Goal: Task Accomplishment & Management: Complete application form

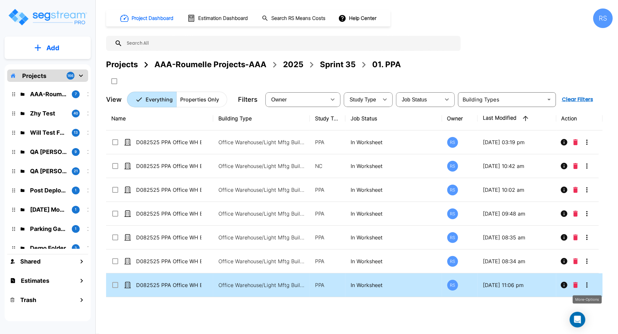
click at [587, 283] on icon "More-Options" at bounding box center [587, 285] width 8 height 8
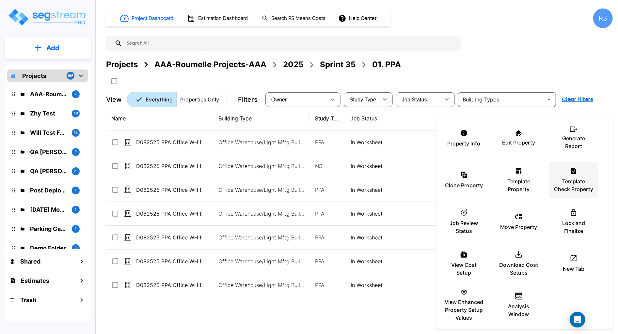
click at [571, 183] on p "Template Check Property" at bounding box center [573, 186] width 39 height 16
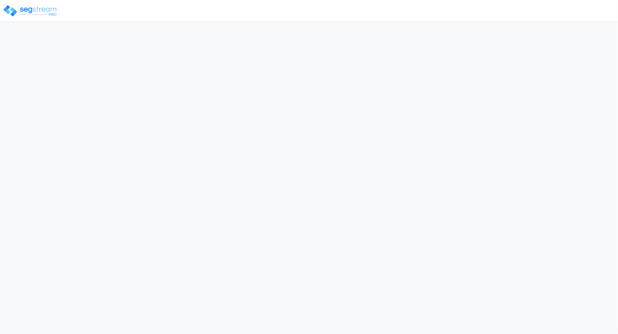
select select "[GEOGRAPHIC_DATA]"
select select "FL"
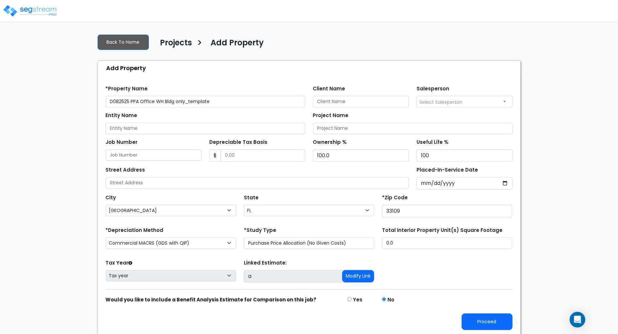
drag, startPoint x: 193, startPoint y: 100, endPoint x: 325, endPoint y: 99, distance: 131.8
click at [326, 101] on div "*Property Name D082525 PPA Office WH Bldg only_template Client Name Salesperson…" at bounding box center [309, 94] width 414 height 27
type input "D082525 PPA Office WH Bldg only_tp udm"
click at [173, 242] on select "Commercial MACRS (GDS with QIP) Commercial MACRS (ADS) Commercial MACRS (GDS) C…" at bounding box center [171, 243] width 130 height 11
select select "CM(_60"
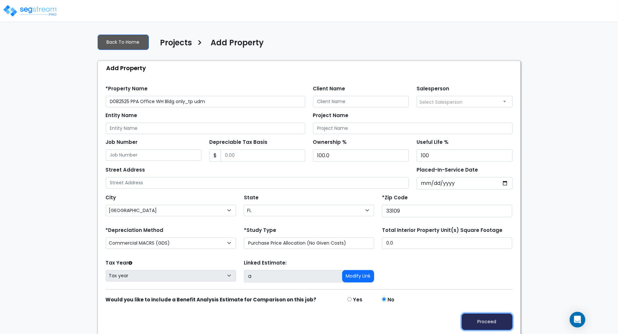
click at [477, 319] on button "Proceed" at bounding box center [486, 322] width 51 height 17
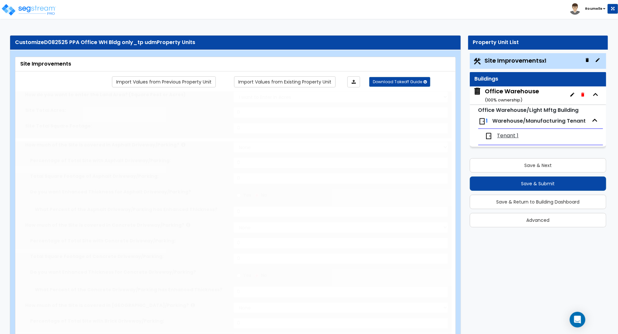
select select "2"
type input "1245"
radio input "true"
type input "12"
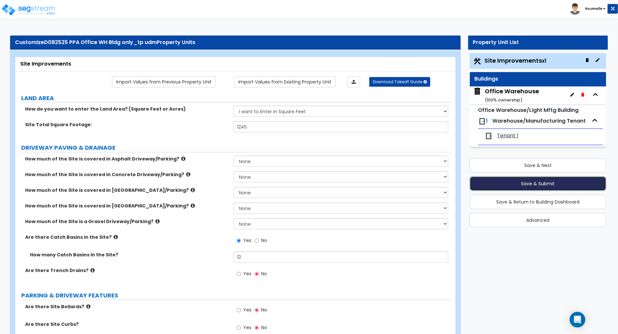
click at [508, 183] on button "Save & Submit" at bounding box center [538, 184] width 136 height 14
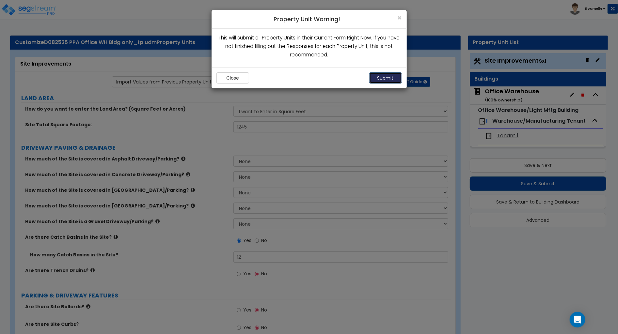
click at [380, 74] on button "Submit" at bounding box center [385, 77] width 33 height 11
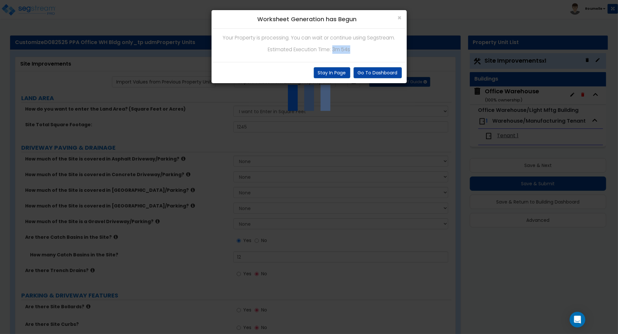
drag, startPoint x: 333, startPoint y: 47, endPoint x: 369, endPoint y: 50, distance: 36.4
click at [369, 50] on p "Estimated Execution Time: 3m 54s" at bounding box center [308, 49] width 185 height 8
copy p "3m 54s"
click at [340, 72] on button "Stay In Page" at bounding box center [332, 72] width 37 height 11
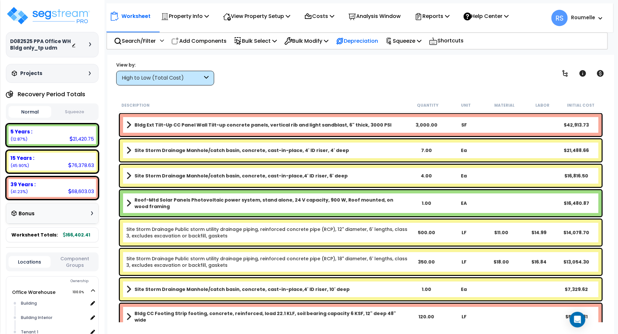
click at [365, 40] on p "Depreciation" at bounding box center [357, 41] width 42 height 9
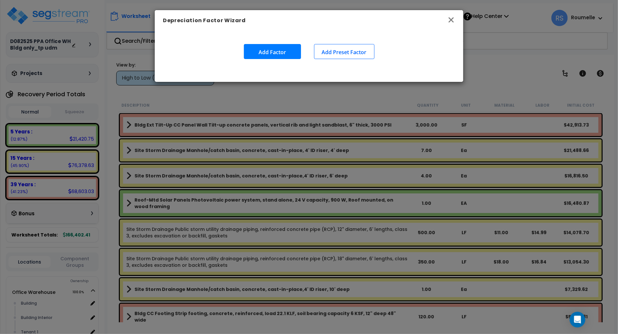
click at [450, 19] on icon "button" at bounding box center [450, 19] width 5 height 5
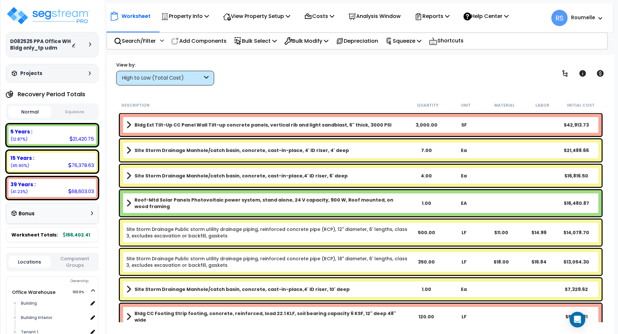
click at [385, 74] on div "View by: High to Low (Total Cost) High to Low (Total Cost)" at bounding box center [360, 73] width 493 height 24
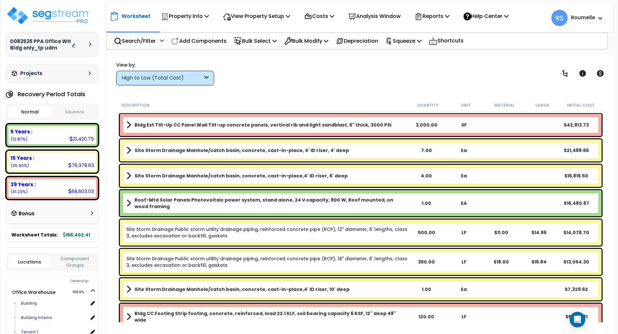
click at [385, 74] on div "View by: High to Low (Total Cost) High to Low (Total Cost)" at bounding box center [360, 73] width 493 height 24
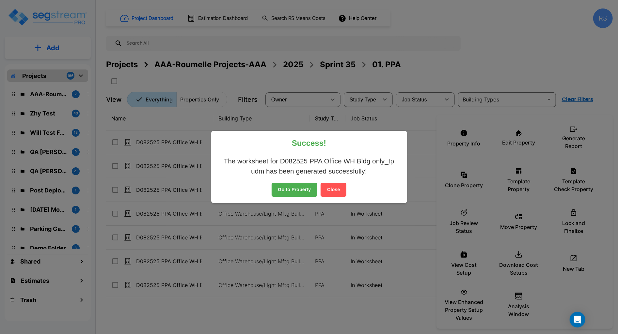
click at [343, 192] on button "Close" at bounding box center [333, 190] width 26 height 14
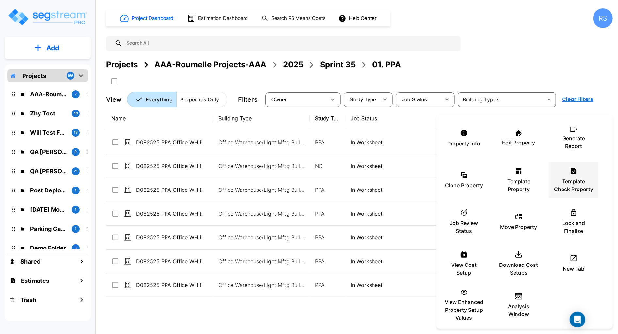
click at [579, 185] on p "Template Check Property" at bounding box center [573, 186] width 39 height 16
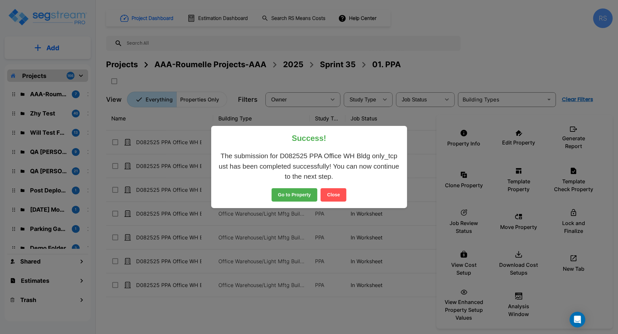
click at [339, 197] on button "Close" at bounding box center [333, 195] width 26 height 14
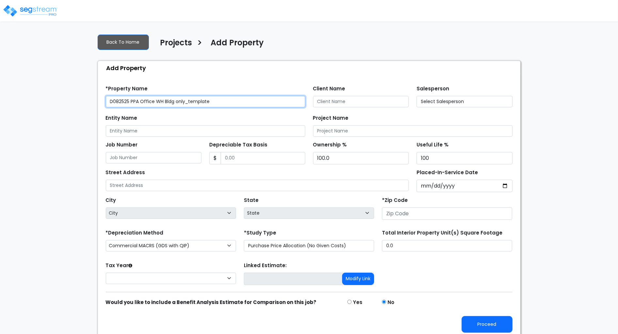
type input "33109"
type input "a"
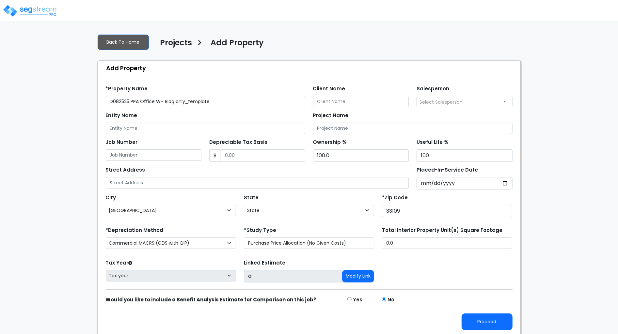
select select "FL"
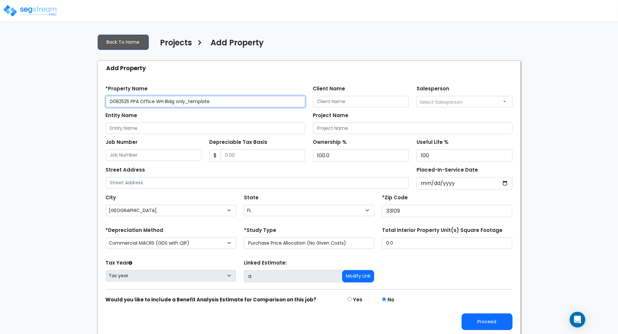
drag, startPoint x: 191, startPoint y: 99, endPoint x: 240, endPoint y: 100, distance: 49.0
click at [239, 100] on input "D082525 PPA Office WH Bldg only_template" at bounding box center [205, 101] width 199 height 11
type input "D082525 PPA Office WH Bldg only_tcp ust"
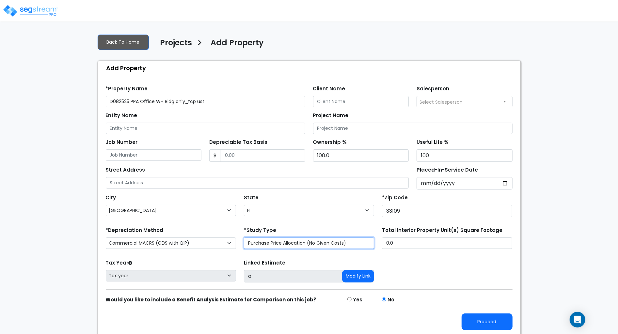
click at [352, 246] on select "Purchase Price Allocation (No Given Costs) New Construction / Reno / TI's (Give…" at bounding box center [309, 243] width 130 height 11
select select "NEW"
click at [244, 238] on select "Purchase Price Allocation (No Given Costs) New Construction / Reno / TI's (Give…" at bounding box center [309, 243] width 130 height 11
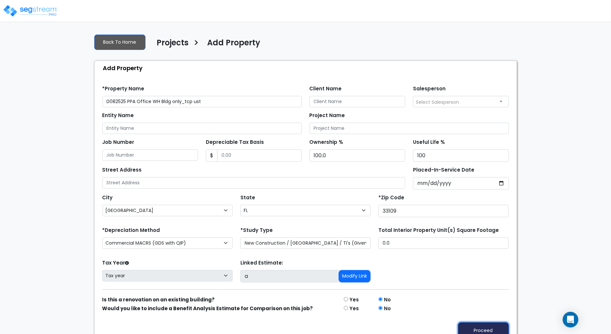
click at [480, 333] on button "Proceed" at bounding box center [483, 330] width 51 height 17
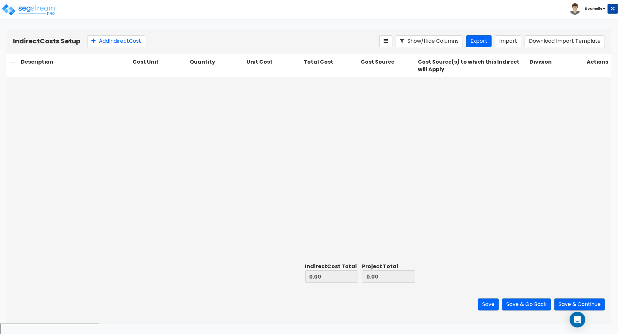
click at [458, 141] on div at bounding box center [309, 169] width 605 height 184
click at [537, 43] on button "Download Import Template" at bounding box center [564, 41] width 80 height 12
click at [505, 41] on button "Import" at bounding box center [508, 41] width 26 height 12
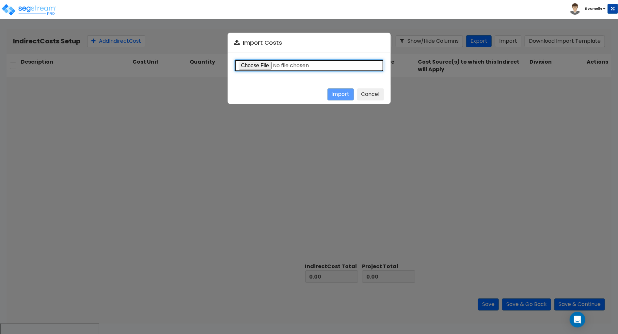
click at [268, 65] on input "file" at bounding box center [308, 65] width 149 height 12
type input "C:\fakepath\Indirect costs import template (2).csv"
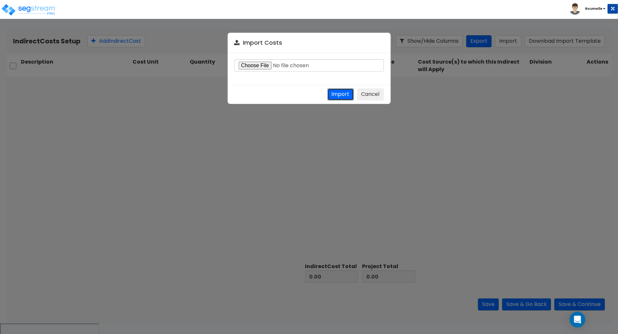
click at [345, 93] on button "Import" at bounding box center [340, 94] width 26 height 12
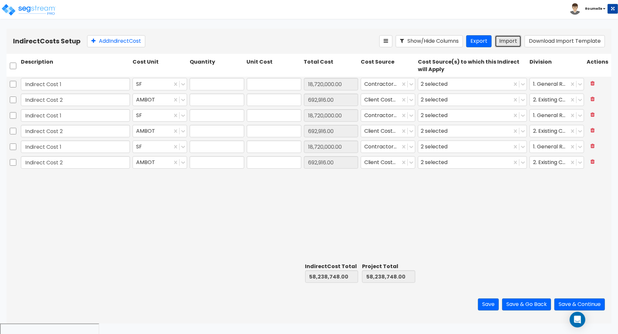
type input "12"
type input "1,560,000"
type input "7"
type input "98,988"
type input "12"
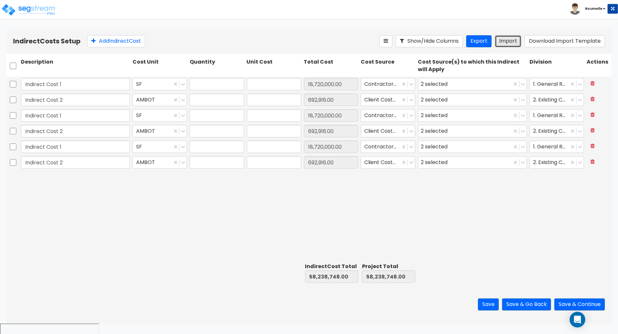
type input "1,560,000"
type input "7"
type input "98,988"
type input "12"
type input "1,560,000"
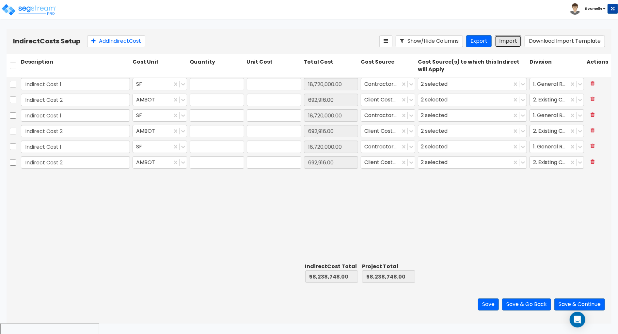
type input "7"
type input "98,988"
click at [492, 300] on button "Save" at bounding box center [488, 305] width 21 height 12
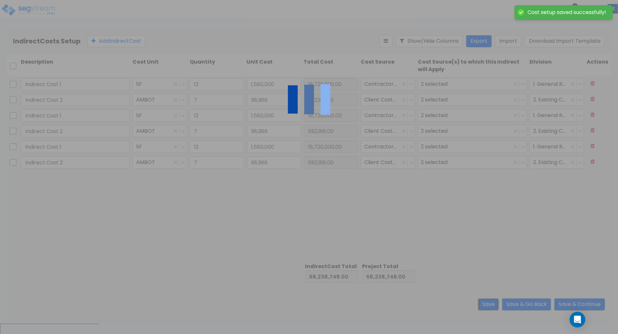
type input "12.00"
type input "1,560,000.00"
type input "7.00"
type input "98,988.00"
type input "12.00"
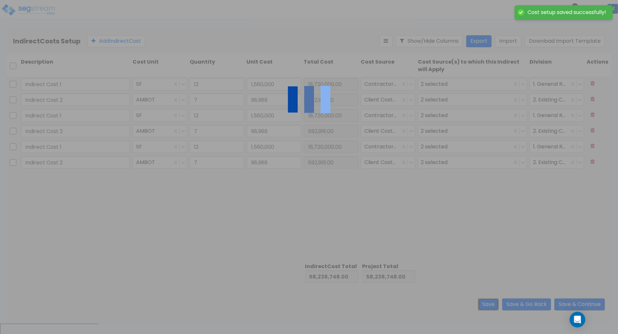
type input "1,560,000.00"
type input "7.00"
type input "98,988.00"
type input "12.00"
type input "1,560,000.00"
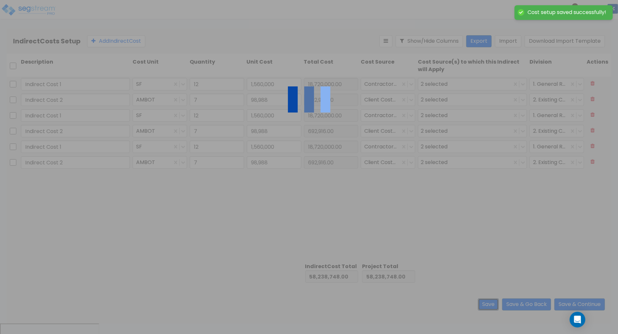
type input "7.00"
type input "98,988.00"
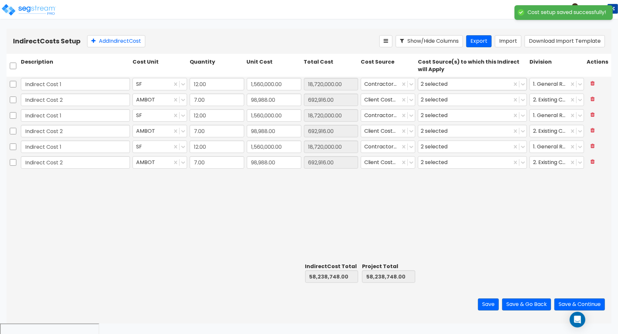
click at [437, 87] on div "2 selected" at bounding box center [435, 84] width 29 height 10
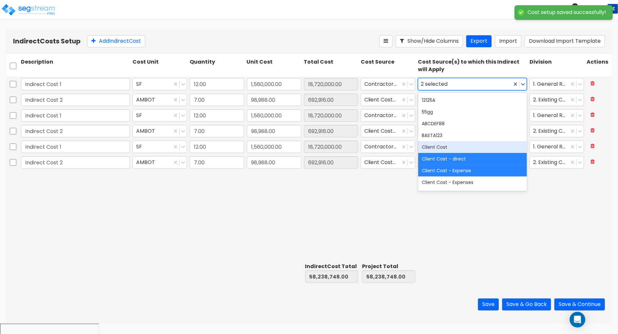
click at [434, 147] on div "Client Cost" at bounding box center [472, 147] width 109 height 12
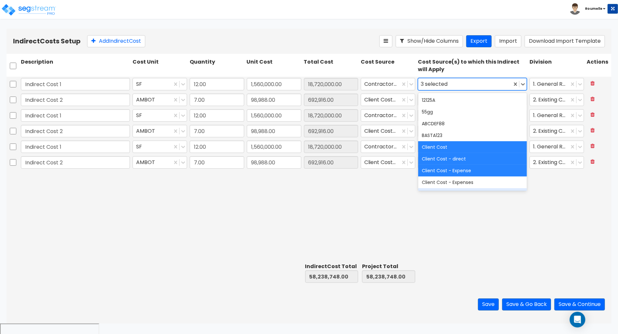
click at [434, 211] on div "Indirect Cost 1 SF 12.00 1,560,000.00 18,720,000.00 Contractor Cost option Clie…" at bounding box center [309, 169] width 605 height 184
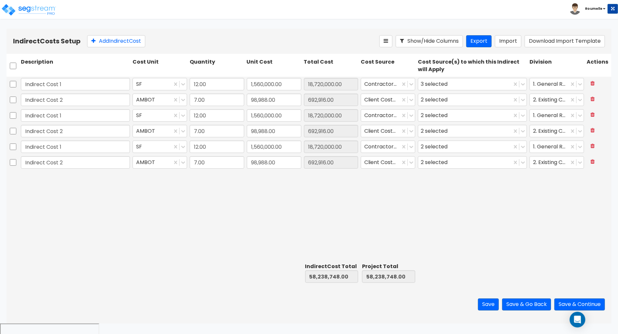
click at [450, 155] on div "2 selected" at bounding box center [472, 162] width 112 height 15
click at [450, 146] on div "2 selected" at bounding box center [435, 147] width 29 height 10
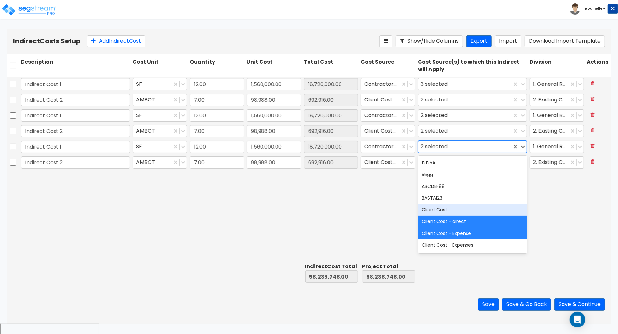
click at [450, 205] on div "Client Cost" at bounding box center [472, 210] width 109 height 12
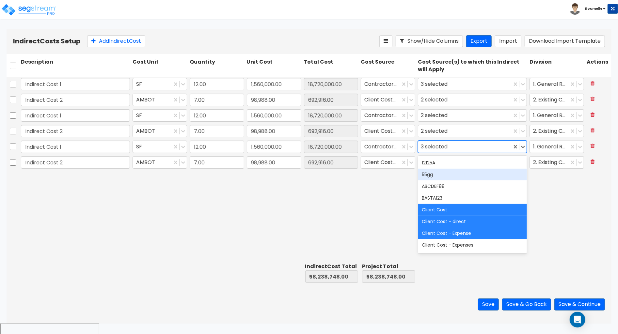
click at [542, 178] on div "Indirect Cost 1 SF 12.00 1,560,000.00 18,720,000.00 Contractor Cost 3 selected …" at bounding box center [309, 169] width 605 height 184
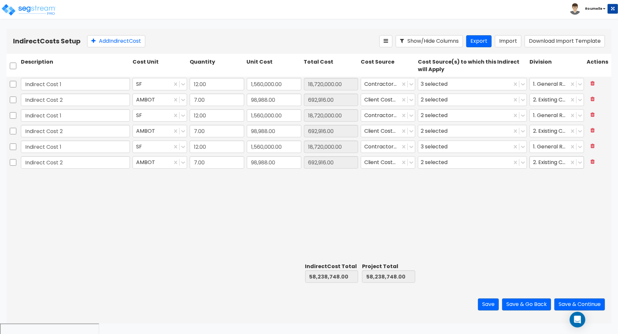
click at [543, 157] on div "2. Existing Conditions" at bounding box center [549, 162] width 39 height 11
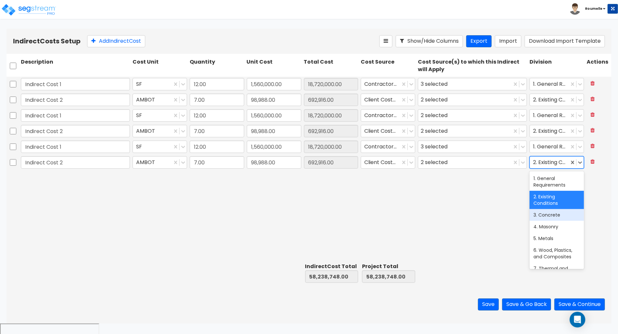
click at [540, 214] on div "3. Concrete" at bounding box center [556, 215] width 54 height 12
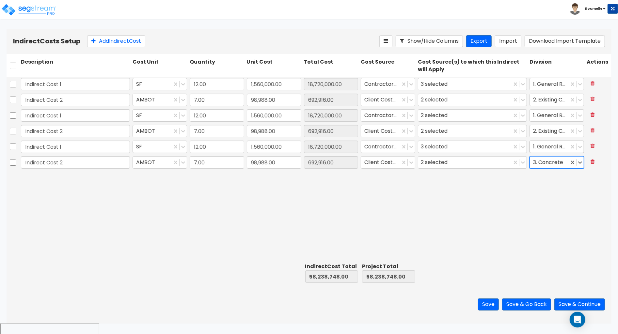
click at [554, 147] on div at bounding box center [549, 147] width 33 height 9
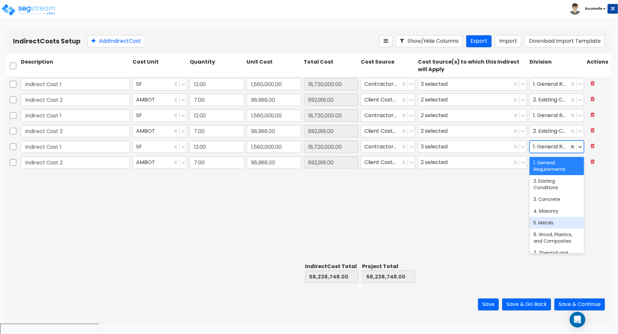
click at [554, 220] on div "5. Metals" at bounding box center [556, 223] width 54 height 12
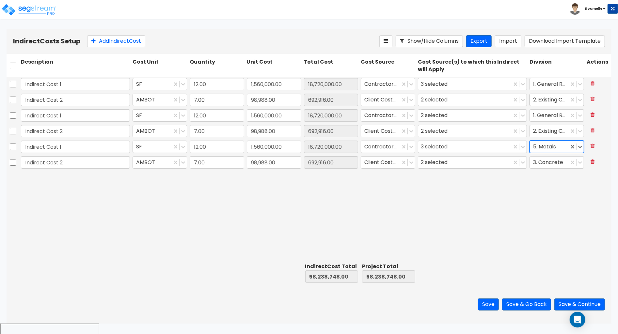
click at [555, 104] on div "2. Existing Conditions" at bounding box center [549, 99] width 39 height 11
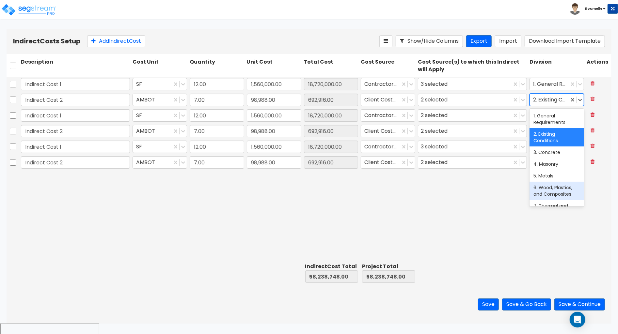
click at [546, 190] on div "6. Wood, Plastics, and Composites" at bounding box center [556, 191] width 54 height 18
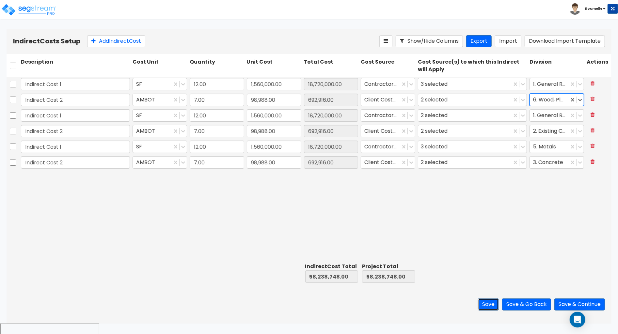
click at [487, 304] on button "Save" at bounding box center [488, 305] width 21 height 12
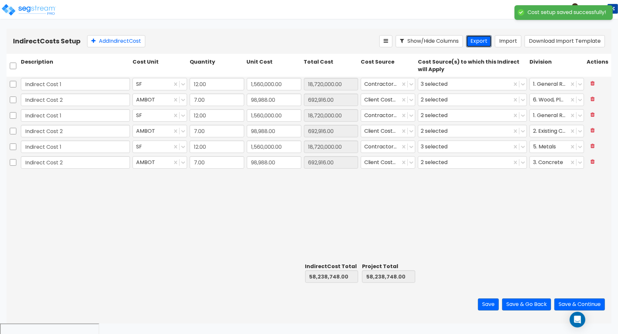
click at [481, 39] on button "Export" at bounding box center [478, 41] width 25 height 12
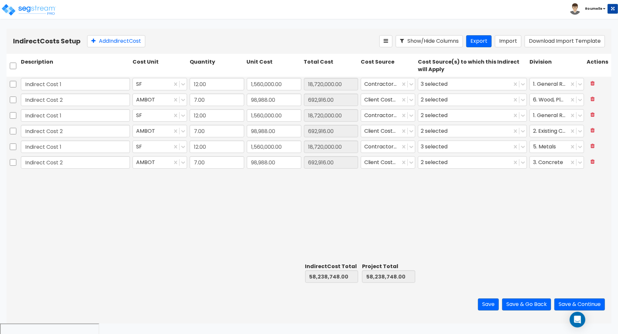
click at [517, 231] on div "Indirect Cost 1 SF 12.00 1,560,000.00 18,720,000.00 Contractor Cost 3 selected …" at bounding box center [309, 169] width 605 height 184
click at [576, 304] on button "Save & Continue" at bounding box center [579, 305] width 51 height 12
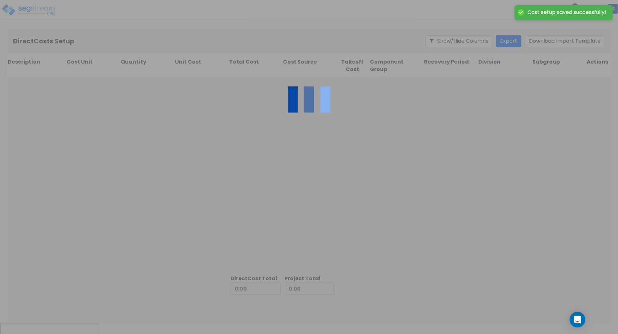
type input "58,238,748.00"
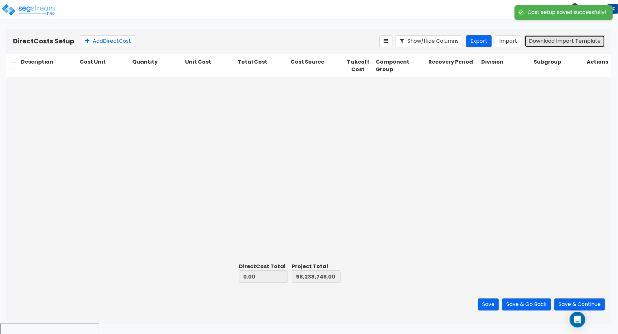
click at [548, 43] on button "Download Import Template" at bounding box center [564, 41] width 80 height 12
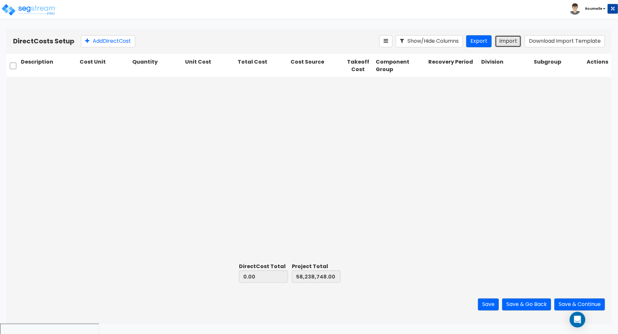
click at [508, 40] on button "Import" at bounding box center [508, 41] width 26 height 12
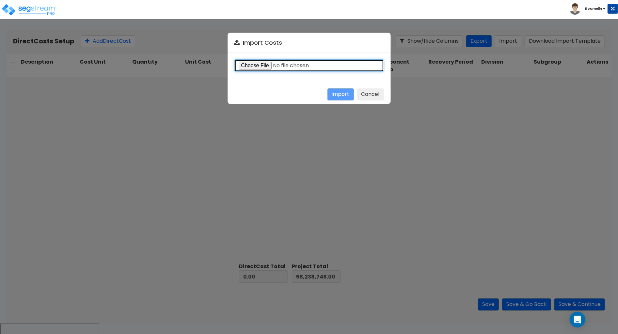
click at [276, 64] on input "file" at bounding box center [308, 65] width 149 height 12
type input "C:\fakepath\Direct costs 25765.csv"
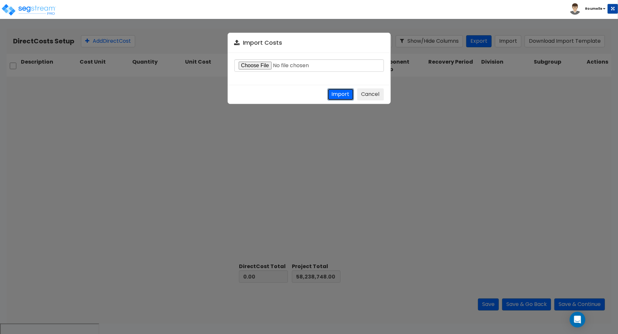
click at [344, 91] on button "Import" at bounding box center [340, 94] width 26 height 12
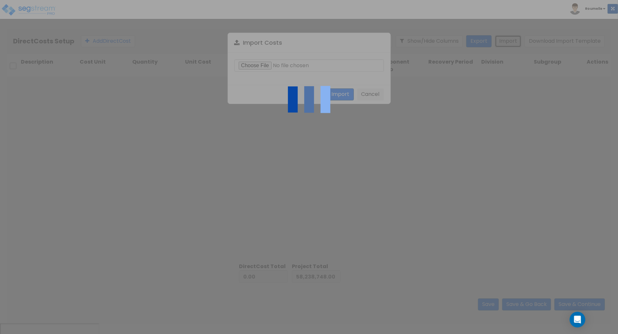
type input "1,735,048.51"
type input "59,973,796.51"
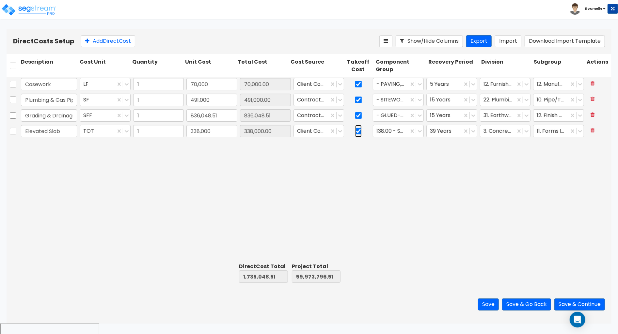
click at [359, 128] on input "checkbox" at bounding box center [358, 131] width 7 height 12
checkbox input "false"
click at [450, 117] on div at bounding box center [444, 115] width 29 height 9
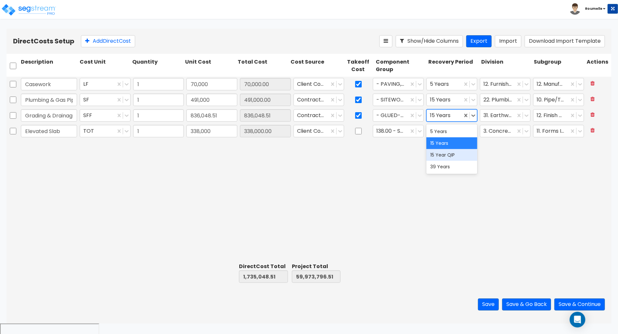
click at [448, 154] on div "15 Year QIP" at bounding box center [451, 155] width 51 height 12
click at [579, 306] on button "Save & Continue" at bounding box center [579, 305] width 51 height 12
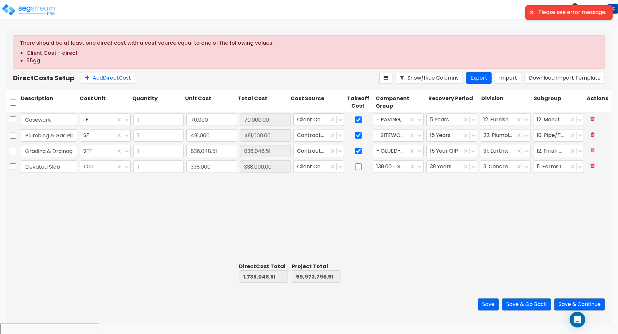
click at [318, 120] on div at bounding box center [311, 120] width 29 height 9
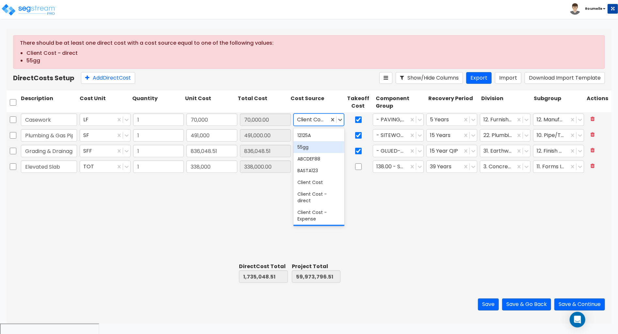
click at [314, 149] on div "55gg" at bounding box center [318, 147] width 51 height 12
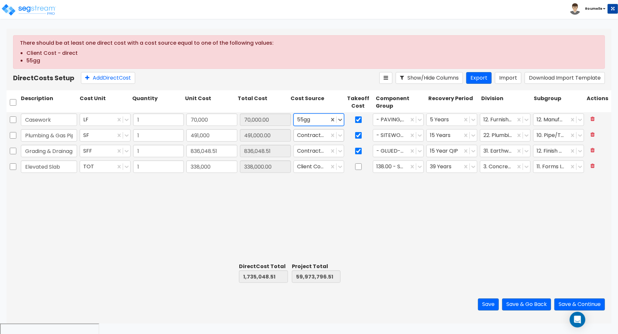
click at [314, 134] on div at bounding box center [311, 135] width 29 height 9
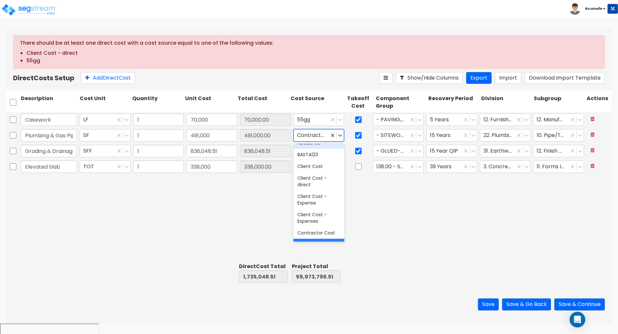
scroll to position [47, 0]
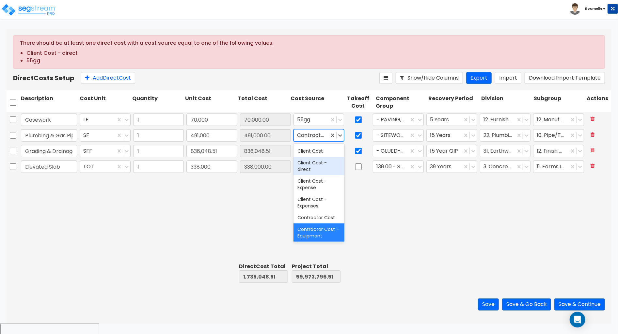
click at [319, 162] on div "Client Cost - direct" at bounding box center [318, 166] width 51 height 18
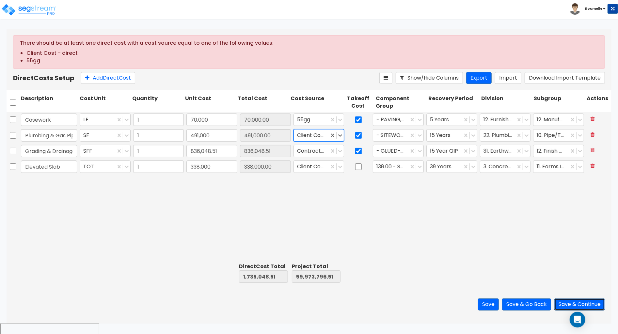
click at [570, 303] on button "Save & Continue" at bounding box center [579, 305] width 51 height 12
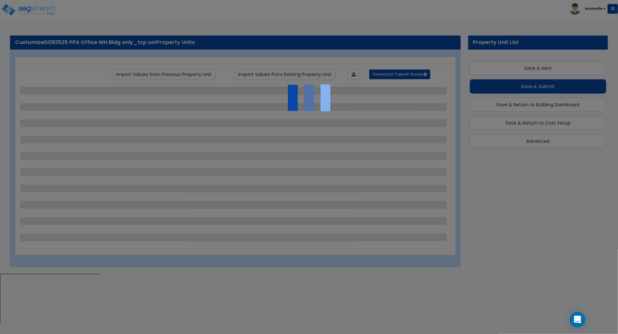
click at [495, 166] on div at bounding box center [309, 167] width 618 height 334
click at [537, 221] on div at bounding box center [309, 167] width 618 height 334
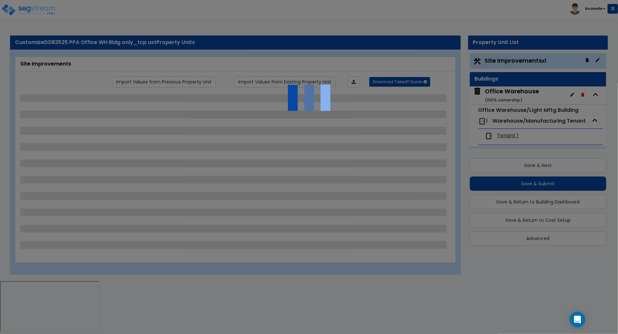
select select "2"
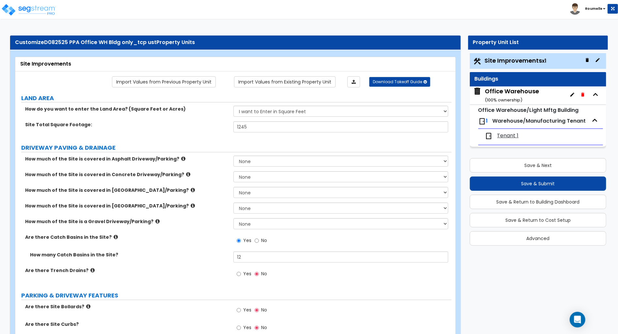
click at [424, 13] on div "Toggle navigation [GEOGRAPHIC_DATA]" at bounding box center [309, 9] width 618 height 19
click at [526, 181] on button "Save & Submit" at bounding box center [538, 184] width 136 height 14
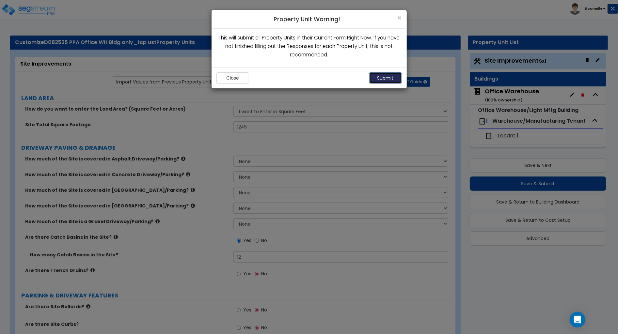
click at [385, 73] on button "Submit" at bounding box center [385, 77] width 33 height 11
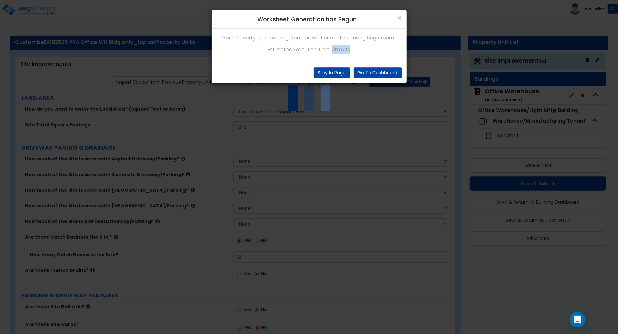
drag, startPoint x: 333, startPoint y: 50, endPoint x: 353, endPoint y: 50, distance: 19.9
click at [353, 50] on p "Estimated Execution Time: 3m 54s" at bounding box center [308, 49] width 185 height 8
copy p "3m 54s"
click at [368, 71] on button "Go To Dashboard" at bounding box center [377, 72] width 48 height 11
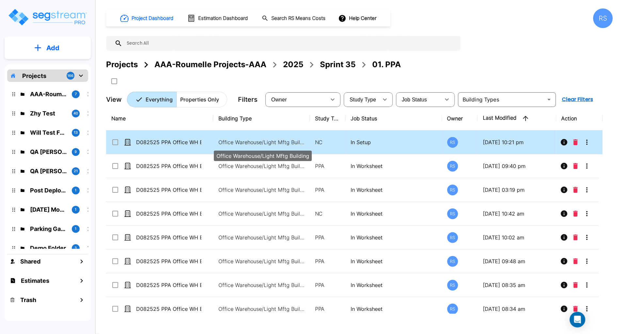
click at [267, 144] on p "Office Warehouse/Light Mftg Building" at bounding box center [262, 142] width 88 height 8
checkbox input "true"
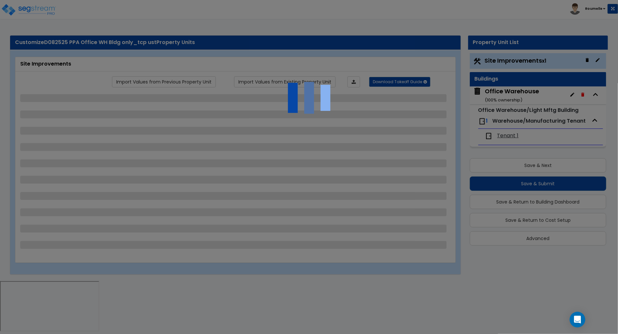
select select "2"
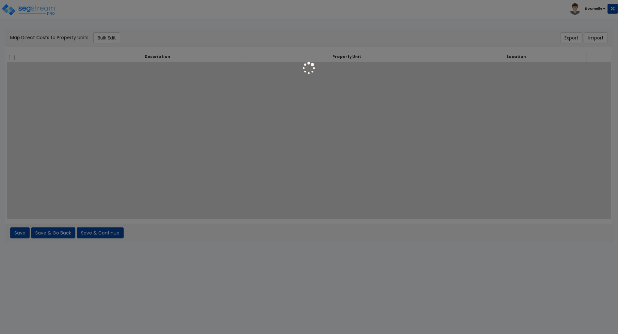
select select
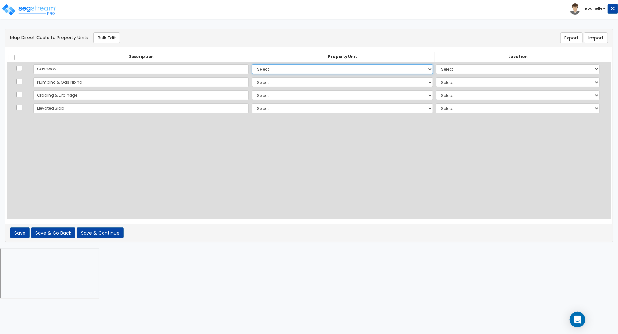
click at [255, 66] on select "Select Office Warehouse Site Improvements Add Additional Property Unit" at bounding box center [342, 69] width 181 height 10
select select "111314"
click at [252, 64] on select "Select Office Warehouse Site Improvements Add Additional Property Unit" at bounding box center [342, 69] width 181 height 10
select select
click at [252, 80] on select "Select Office Warehouse Site Improvements Add Additional Property Unit" at bounding box center [342, 82] width 181 height 10
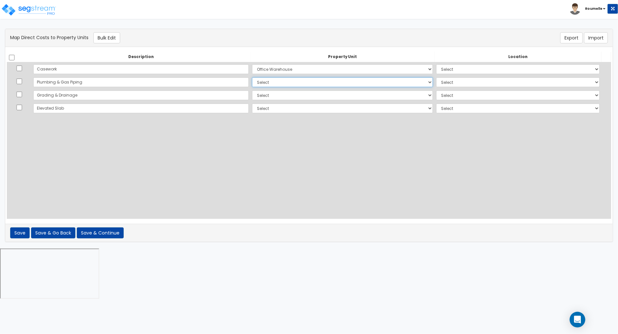
select select "111314"
click at [252, 77] on select "Select Office Warehouse Site Improvements Add Additional Property Unit" at bounding box center [342, 82] width 181 height 10
select select
click at [252, 95] on select "Select Office Warehouse Site Improvements Add Additional Property Unit" at bounding box center [342, 95] width 181 height 10
select select "111314"
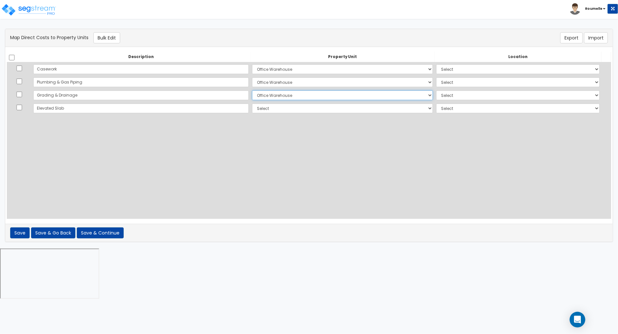
click at [252, 90] on select "Select Office Warehouse Site Improvements Add Additional Property Unit" at bounding box center [342, 95] width 181 height 10
select select
click at [252, 107] on select "Select Office Warehouse Site Improvements Add Additional Property Unit" at bounding box center [342, 108] width 181 height 10
select select "111317"
click at [252, 103] on select "Select Office Warehouse Site Improvements Add Additional Property Unit" at bounding box center [342, 108] width 181 height 10
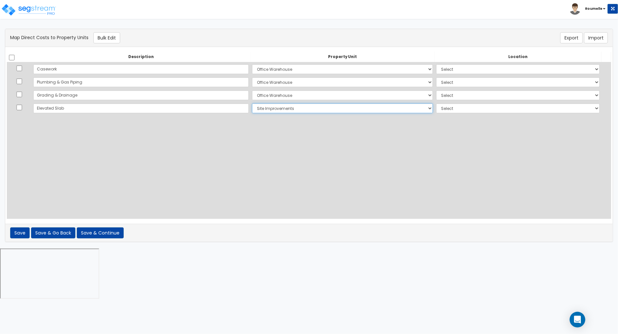
select select
click at [472, 72] on select "Select Add Additional Location Building Building Interior Site Exterior Tenant …" at bounding box center [517, 69] width 163 height 10
select select "6"
click at [436, 64] on select "Select Add Additional Location Building Building Interior Site Exterior Tenant …" at bounding box center [517, 69] width 163 height 10
click at [466, 82] on select "Select Add Additional Location Building Building Interior Site Exterior Tenant …" at bounding box center [517, 82] width 163 height 10
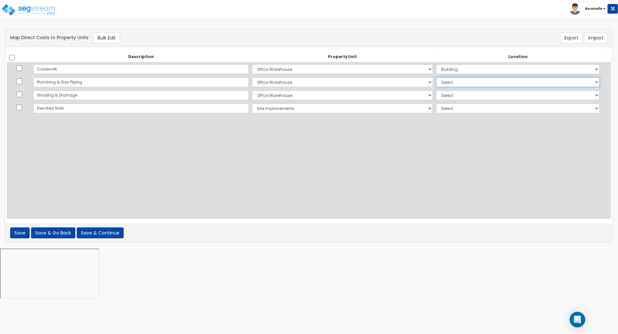
select select "8"
click at [436, 77] on select "Select Add Additional Location Building Building Interior Site Exterior Tenant …" at bounding box center [517, 82] width 163 height 10
click at [450, 97] on select "Select Add Additional Location Building Building Interior Site Exterior Tenant …" at bounding box center [517, 95] width 163 height 10
select select "17923"
click at [436, 90] on select "Select Add Additional Location Building Building Interior Site Exterior Tenant …" at bounding box center [517, 95] width 163 height 10
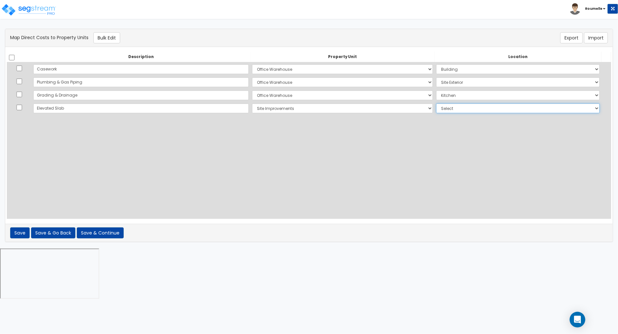
click at [450, 106] on select "Select Add Additional Location Site Exterior" at bounding box center [517, 108] width 163 height 10
select select "8"
click at [436, 103] on select "Select Add Additional Location Site Exterior" at bounding box center [517, 108] width 163 height 10
click at [107, 228] on button "Save & Continue" at bounding box center [100, 232] width 47 height 11
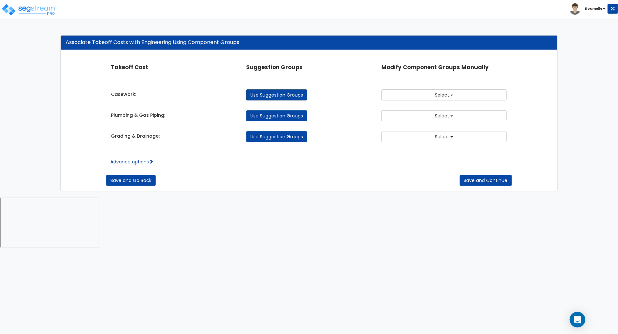
click at [297, 97] on link "Use Suggestion Groups" at bounding box center [276, 94] width 61 height 11
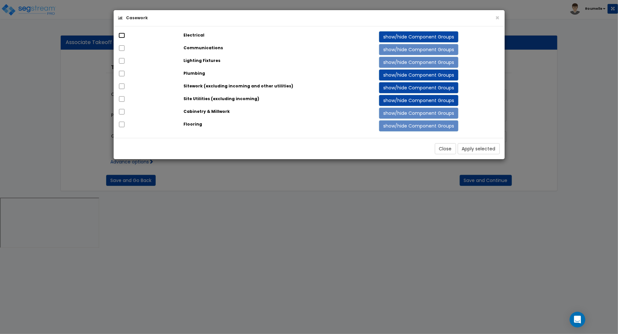
click at [120, 35] on input "checkbox" at bounding box center [121, 36] width 7 height 6
click at [478, 143] on button "Apply selected" at bounding box center [479, 148] width 42 height 11
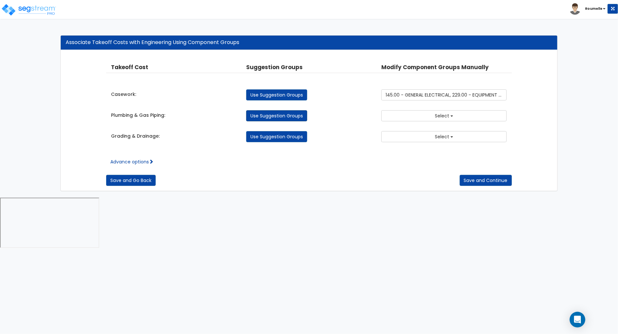
click at [291, 118] on link "Use Suggestion Groups" at bounding box center [276, 115] width 61 height 11
checkbox input "false"
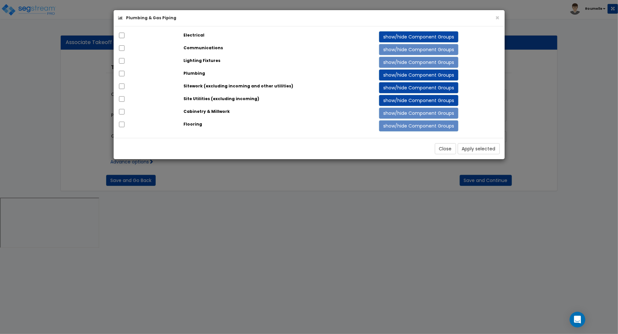
click at [124, 77] on div at bounding box center [146, 74] width 65 height 9
click at [121, 73] on input "checkbox" at bounding box center [121, 74] width 7 height 6
checkbox input "true"
click at [121, 84] on input "checkbox" at bounding box center [121, 87] width 7 height 6
checkbox input "true"
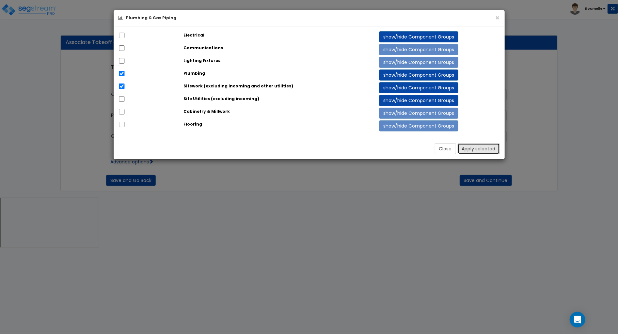
click at [482, 144] on button "Apply selected" at bounding box center [479, 148] width 42 height 11
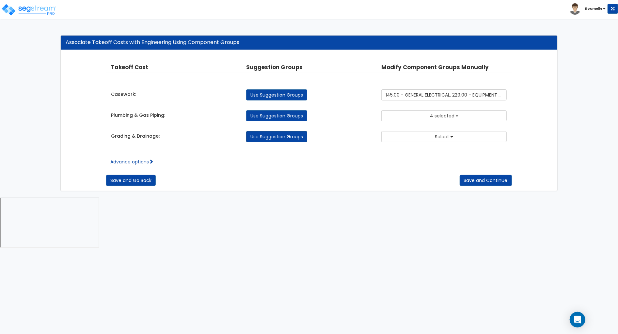
click at [287, 131] on link "Use Suggestion Groups" at bounding box center [276, 136] width 61 height 11
checkbox input "false"
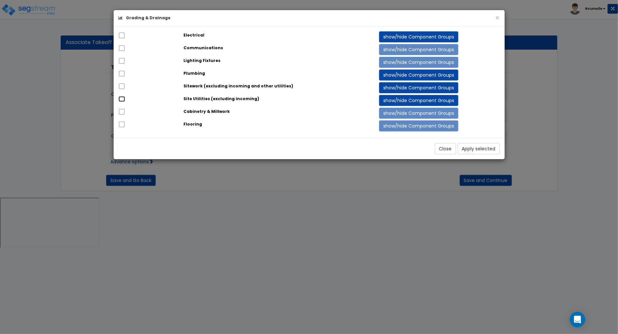
click at [119, 97] on input "checkbox" at bounding box center [121, 99] width 7 height 6
checkbox input "true"
click at [120, 109] on input "checkbox" at bounding box center [121, 112] width 7 height 6
checkbox input "true"
click at [477, 145] on button "Apply selected" at bounding box center [479, 148] width 42 height 11
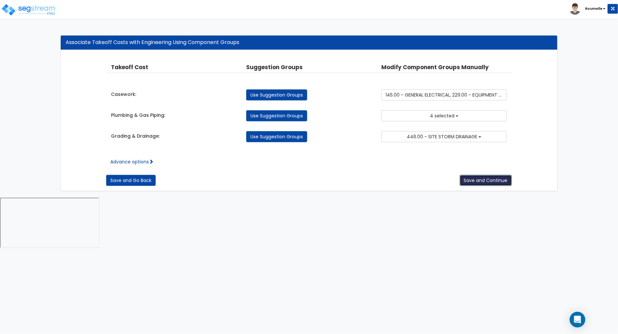
click at [478, 177] on button "Save and Continue" at bounding box center [485, 180] width 52 height 11
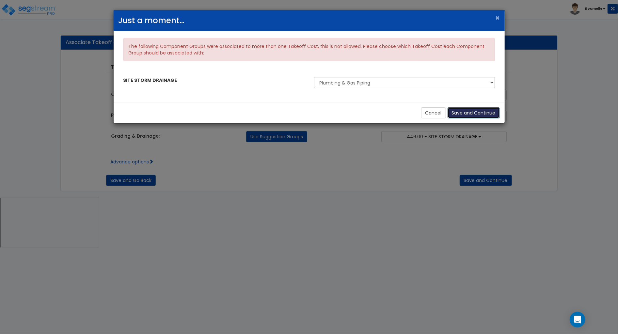
click at [475, 107] on button "Save and Continue" at bounding box center [473, 112] width 52 height 11
checkbox input "false"
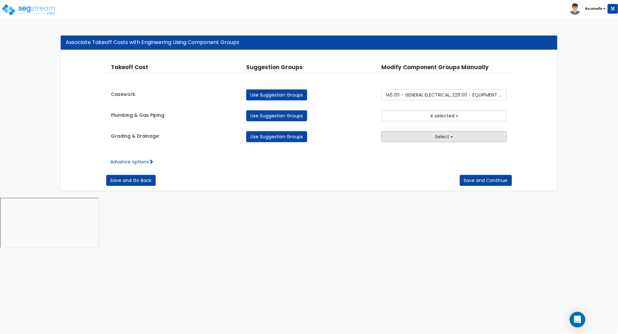
click at [454, 137] on button "Select" at bounding box center [443, 136] width 125 height 11
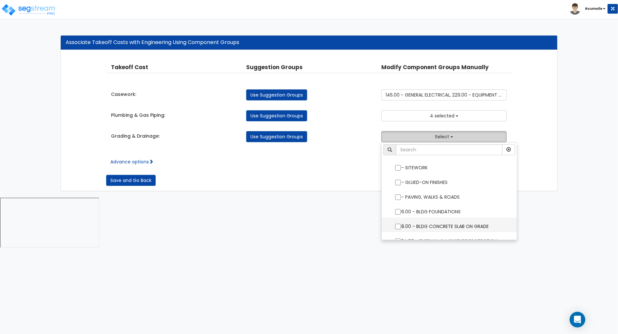
scroll to position [199, 0]
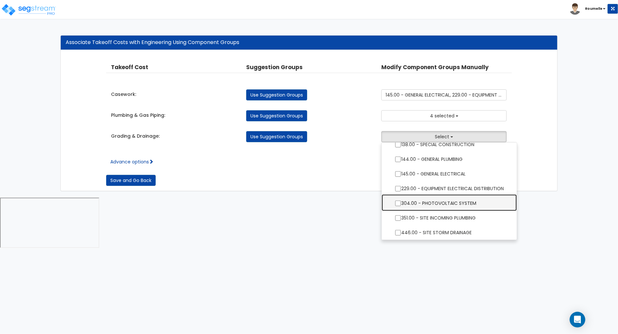
click at [447, 195] on label "304.00 - PHOTOVOLTAIC SYSTEM" at bounding box center [449, 202] width 122 height 15
click at [401, 201] on input "304.00 - PHOTOVOLTAIC SYSTEM" at bounding box center [398, 204] width 7 height 6
checkbox input "true"
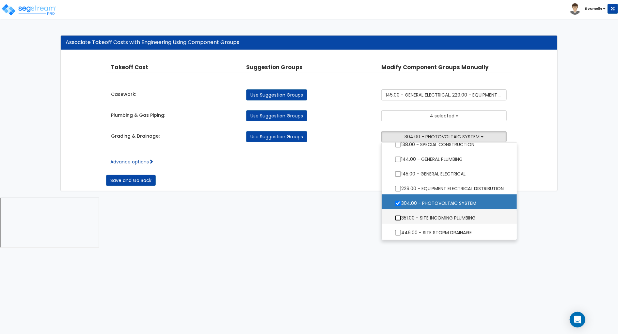
click at [400, 215] on input "351.00 - SITE INCOMING PLUMBING" at bounding box center [398, 218] width 7 height 6
checkbox input "true"
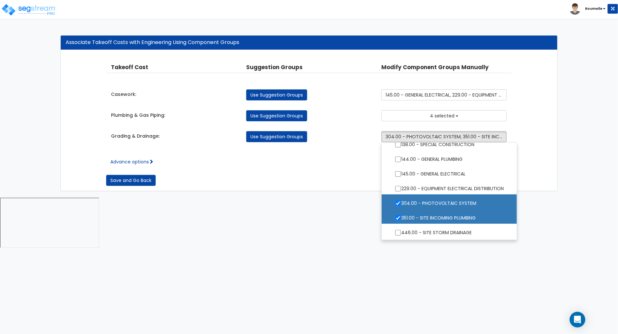
click at [375, 224] on html "Toggle navigation Roumelle" at bounding box center [309, 125] width 618 height 250
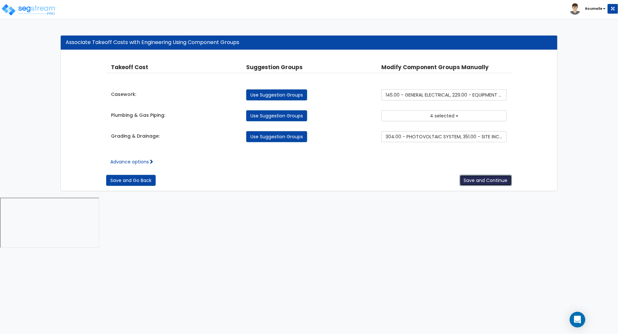
click at [484, 180] on button "Save and Continue" at bounding box center [485, 180] width 52 height 11
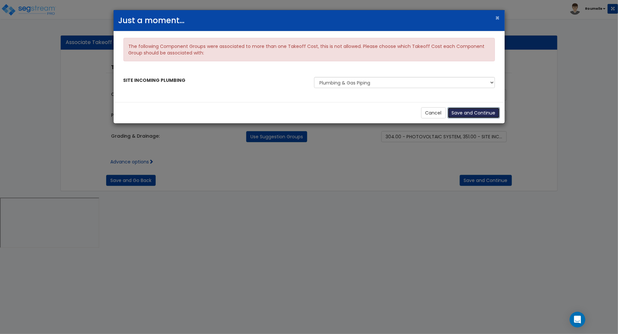
click at [472, 109] on button "Save and Continue" at bounding box center [473, 112] width 52 height 11
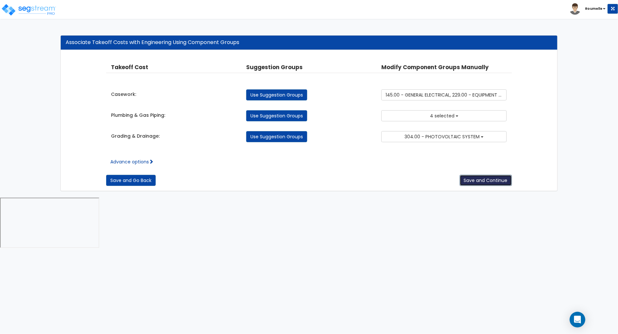
click at [475, 178] on button "Save and Continue" at bounding box center [485, 180] width 52 height 11
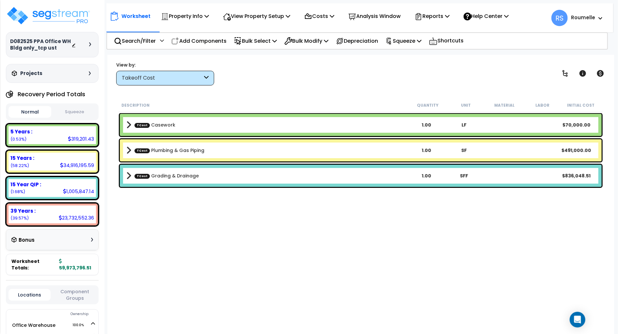
click at [126, 120] on div "TCost Casework 1.00 LF $70,000.00" at bounding box center [361, 125] width 482 height 22
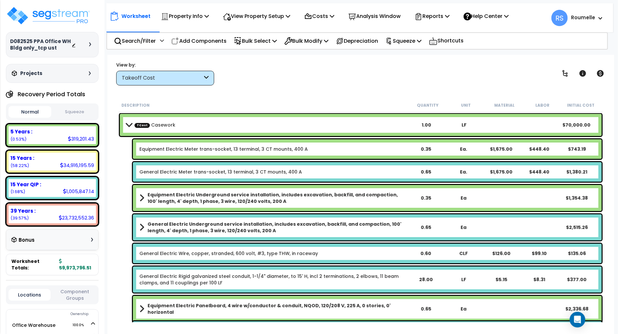
click at [91, 46] on div at bounding box center [91, 44] width 5 height 4
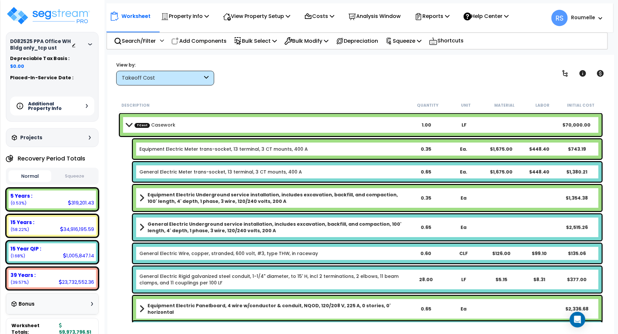
click at [84, 106] on div "Additional Property Info" at bounding box center [52, 106] width 84 height 19
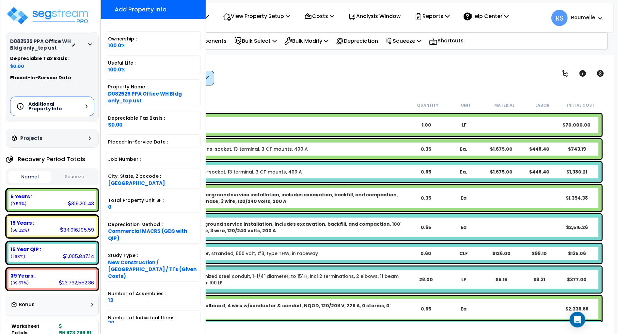
scroll to position [18, 0]
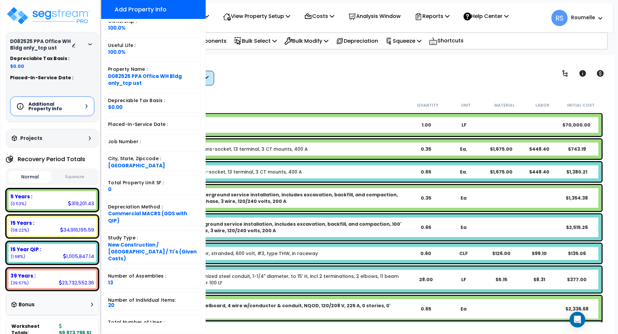
click at [110, 326] on span "144" at bounding box center [112, 329] width 9 height 7
copy span "144"
